Goal: Information Seeking & Learning: Check status

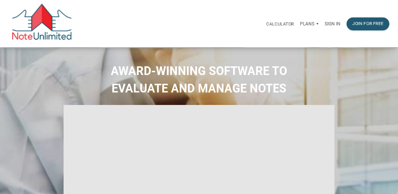
click at [334, 22] on p "Sign in" at bounding box center [332, 23] width 16 height 5
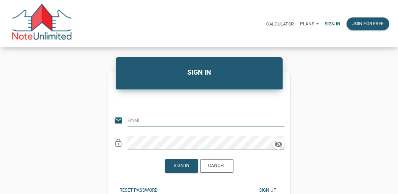
type input "usa13@yahoo.com"
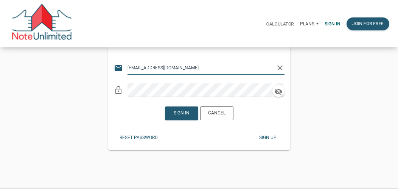
scroll to position [56, 0]
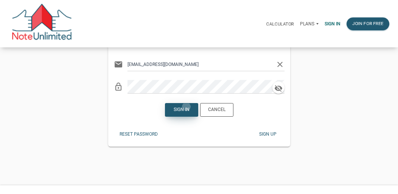
click at [186, 106] on div "Sign in" at bounding box center [181, 109] width 16 height 7
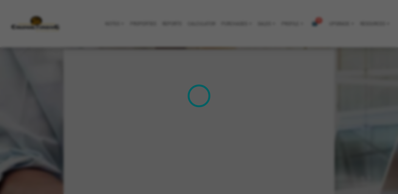
scroll to position [825, 0]
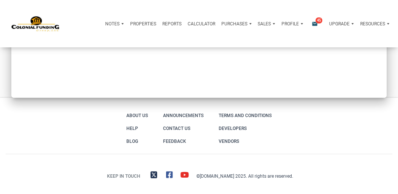
type input "Introduction to new features"
select select
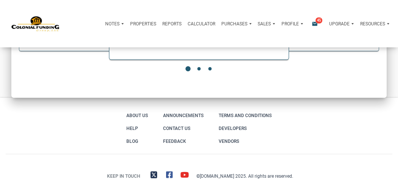
scroll to position [0, 0]
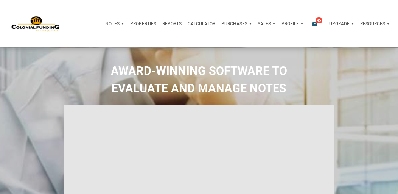
click at [316, 86] on h2 "AWARD-WINNING SOFTWARE TO EVALUATE AND MANAGE NOTES" at bounding box center [199, 79] width 386 height 35
click at [111, 20] on div "Notes" at bounding box center [112, 23] width 14 height 7
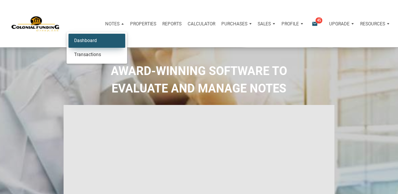
click at [100, 37] on link "Dashboard" at bounding box center [96, 41] width 57 height 14
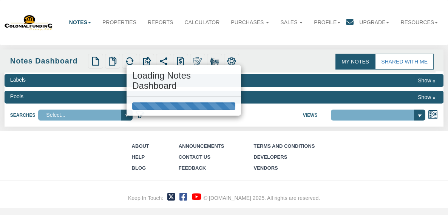
select select "316"
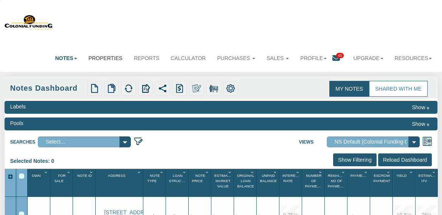
click at [101, 53] on link "Properties" at bounding box center [105, 58] width 45 height 17
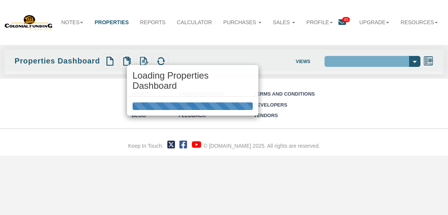
select select "138"
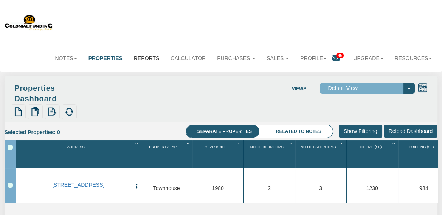
click at [147, 58] on link "Reports" at bounding box center [146, 58] width 37 height 17
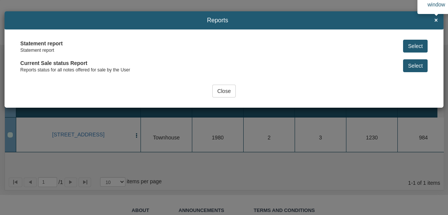
click at [435, 20] on span "×" at bounding box center [436, 20] width 3 height 7
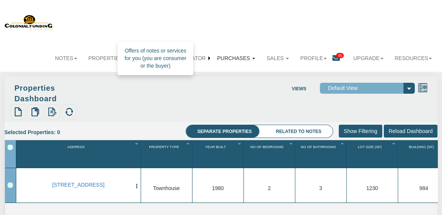
click at [226, 56] on link "Purchases" at bounding box center [236, 58] width 50 height 17
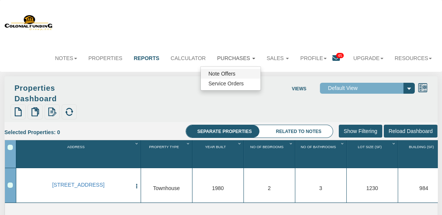
click at [226, 75] on link "Note Offers" at bounding box center [231, 74] width 60 height 10
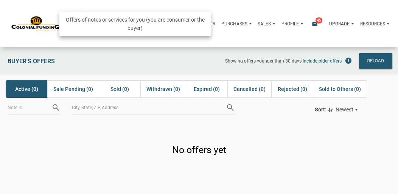
click at [223, 22] on p "Purchases" at bounding box center [234, 23] width 26 height 5
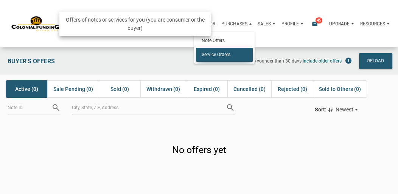
click at [228, 53] on link "Service Orders" at bounding box center [224, 55] width 57 height 14
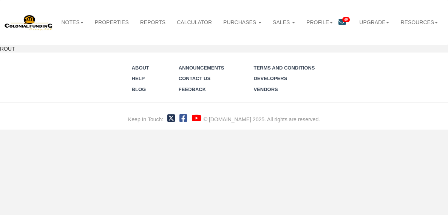
click at [287, 26] on div "Notes Dashboard Transactions Properties Reports Calculator Purchases Note Offer…" at bounding box center [224, 23] width 439 height 36
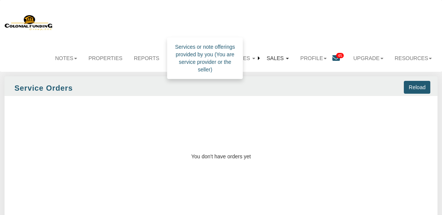
click at [270, 57] on link "Sales" at bounding box center [278, 58] width 34 height 17
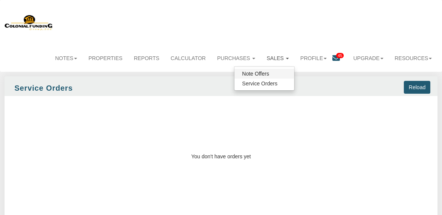
click at [274, 70] on link "Note Offers" at bounding box center [264, 74] width 60 height 10
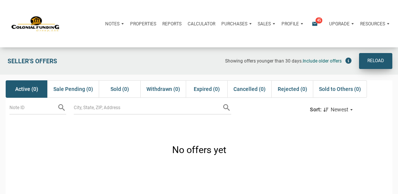
click at [376, 56] on div "Reload" at bounding box center [375, 60] width 17 height 9
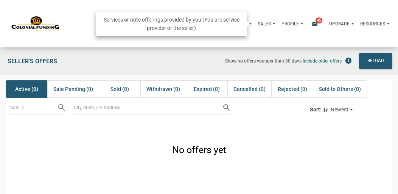
click at [268, 22] on p "Sales" at bounding box center [263, 23] width 13 height 5
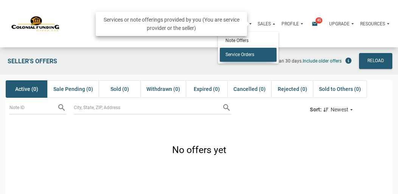
click at [249, 54] on link "Service Orders" at bounding box center [248, 55] width 57 height 14
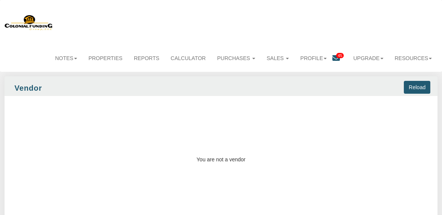
click at [339, 55] on span "45" at bounding box center [340, 55] width 8 height 5
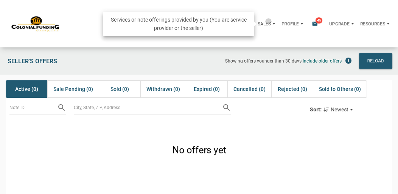
click at [266, 21] on p "Sales" at bounding box center [263, 23] width 13 height 5
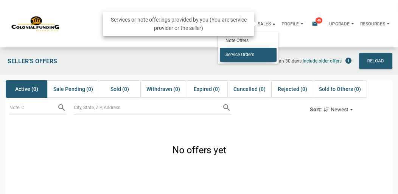
click at [255, 54] on link "Service Orders" at bounding box center [248, 55] width 57 height 14
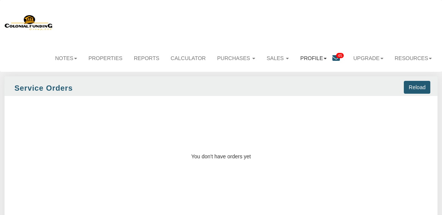
click at [305, 54] on link "Profile" at bounding box center [313, 58] width 38 height 17
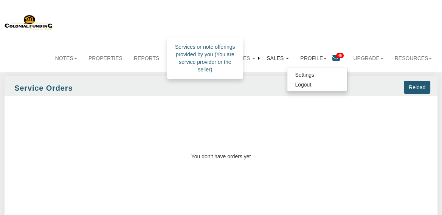
click at [271, 57] on link "Sales" at bounding box center [278, 58] width 34 height 17
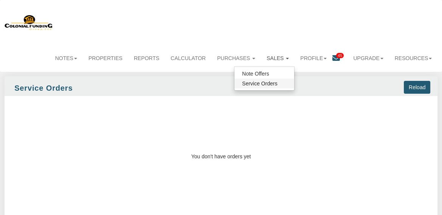
click at [270, 79] on link "Service Orders" at bounding box center [264, 84] width 60 height 10
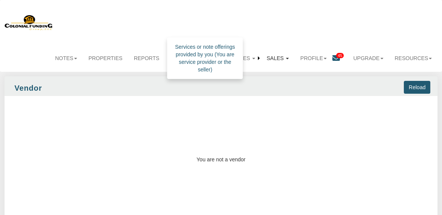
click at [268, 57] on link "Sales" at bounding box center [278, 58] width 34 height 17
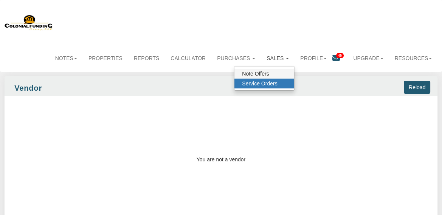
click at [262, 72] on link "Note Offers" at bounding box center [264, 74] width 60 height 10
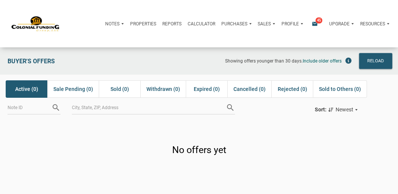
click at [318, 22] on span "45" at bounding box center [318, 20] width 7 height 6
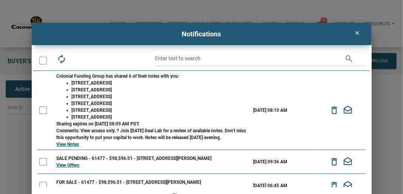
click at [40, 110] on div at bounding box center [43, 110] width 8 height 8
click at [111, 85] on li "[STREET_ADDRESS]" at bounding box center [161, 82] width 178 height 7
click at [285, 106] on td "09/29/2025 08:10 AM" at bounding box center [283, 110] width 65 height 79
click at [131, 113] on li "[STREET_ADDRESS]" at bounding box center [161, 116] width 178 height 7
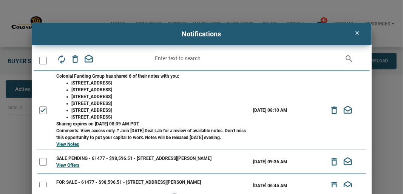
click at [106, 125] on div "Sharing expires on 10/20/2025 08:09 AM PDT." at bounding box center [153, 123] width 193 height 7
click at [118, 97] on li "[STREET_ADDRESS]" at bounding box center [161, 96] width 178 height 7
click at [121, 77] on div "Colonial Funding Group has shared 6 of their notes with you:" at bounding box center [153, 76] width 193 height 7
click at [132, 80] on li "[STREET_ADDRESS]" at bounding box center [161, 82] width 178 height 7
click at [124, 94] on li "[STREET_ADDRESS]" at bounding box center [161, 96] width 178 height 7
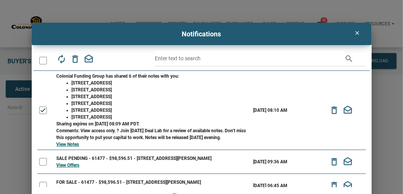
click at [117, 120] on li "[STREET_ADDRESS]" at bounding box center [161, 116] width 178 height 7
click at [110, 129] on div "Comments: View access only. ? Join today's Deal Lab for a review of available n…" at bounding box center [153, 134] width 193 height 14
click at [67, 142] on link "View Notes" at bounding box center [68, 143] width 23 height 5
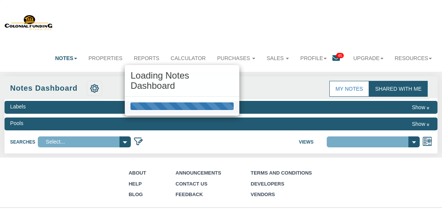
select select "316"
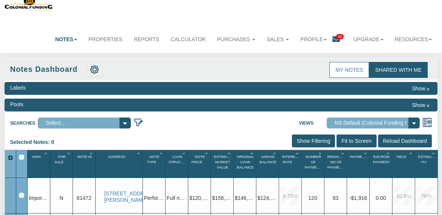
scroll to position [18, 0]
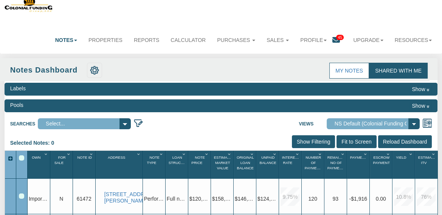
click at [393, 71] on link "Shared with Me" at bounding box center [398, 71] width 59 height 16
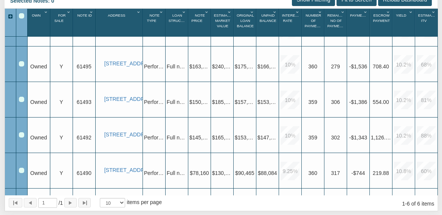
scroll to position [0, 0]
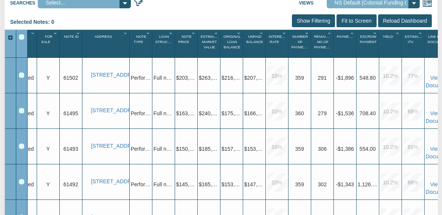
click at [268, 14] on div "Selected Notes: 0 Clear Filters Clear Sorting Show Filtering Fit to Screen Relo…" at bounding box center [221, 21] width 433 height 15
